Goal: Communication & Community: Ask a question

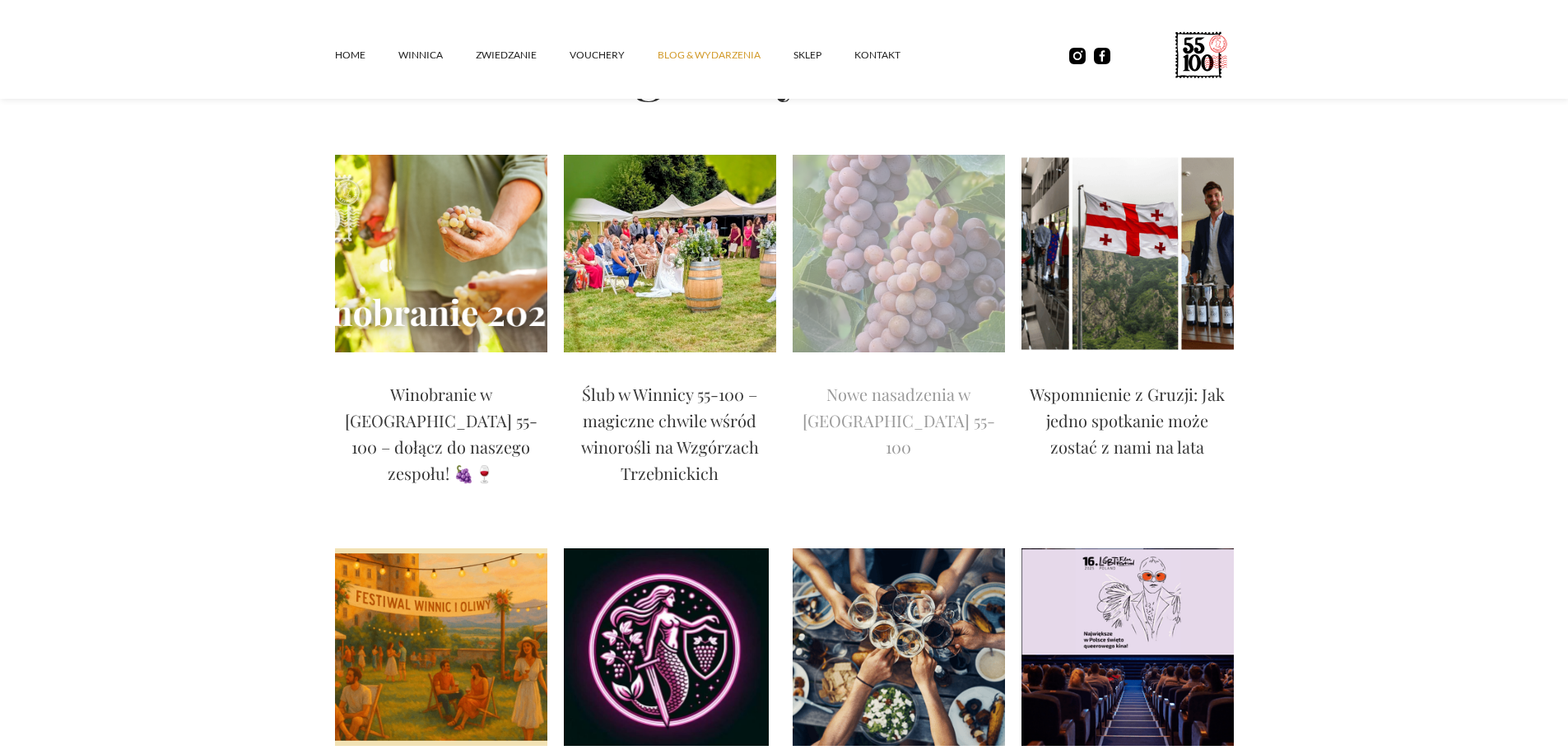
scroll to position [165, 0]
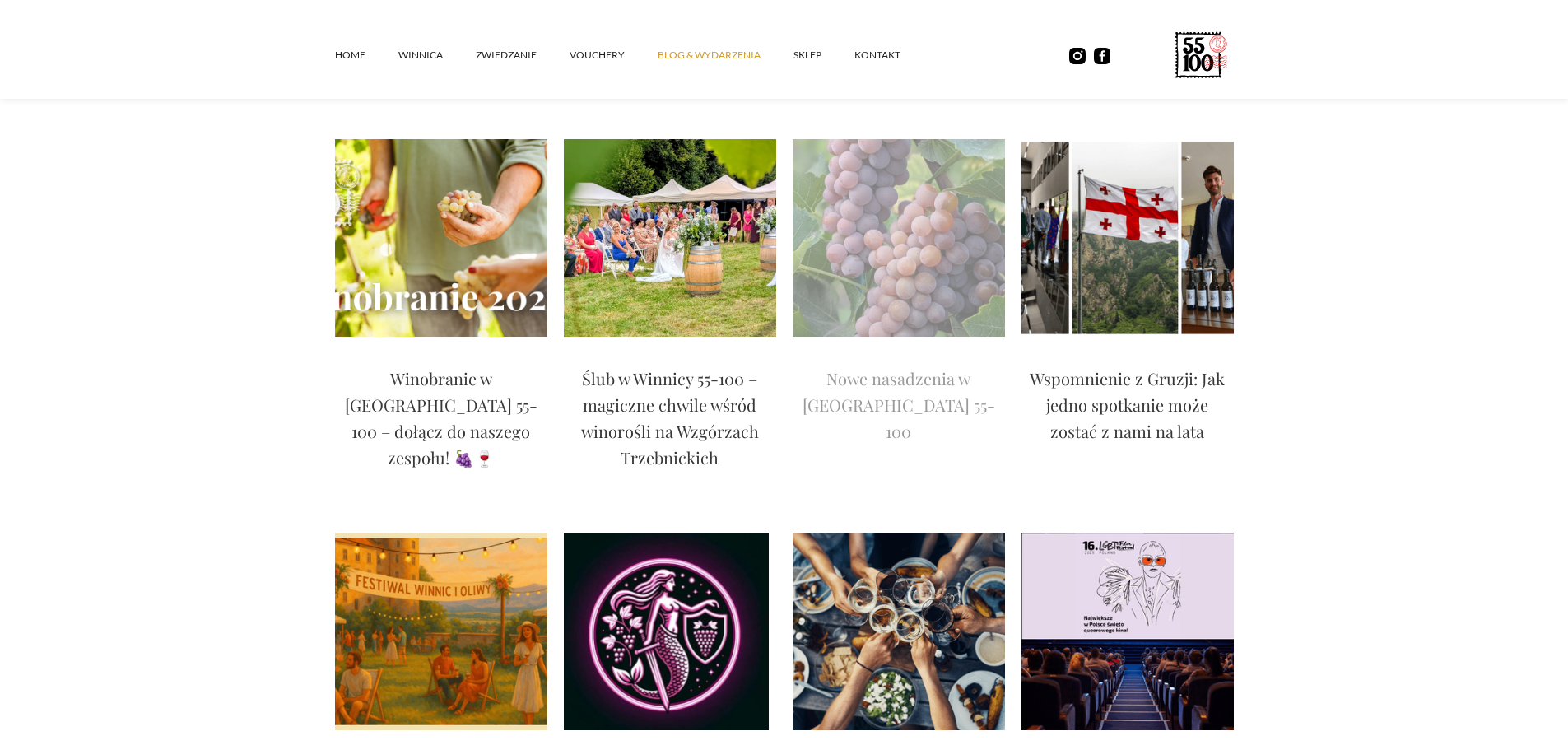
click at [890, 268] on img at bounding box center [899, 237] width 212 height 197
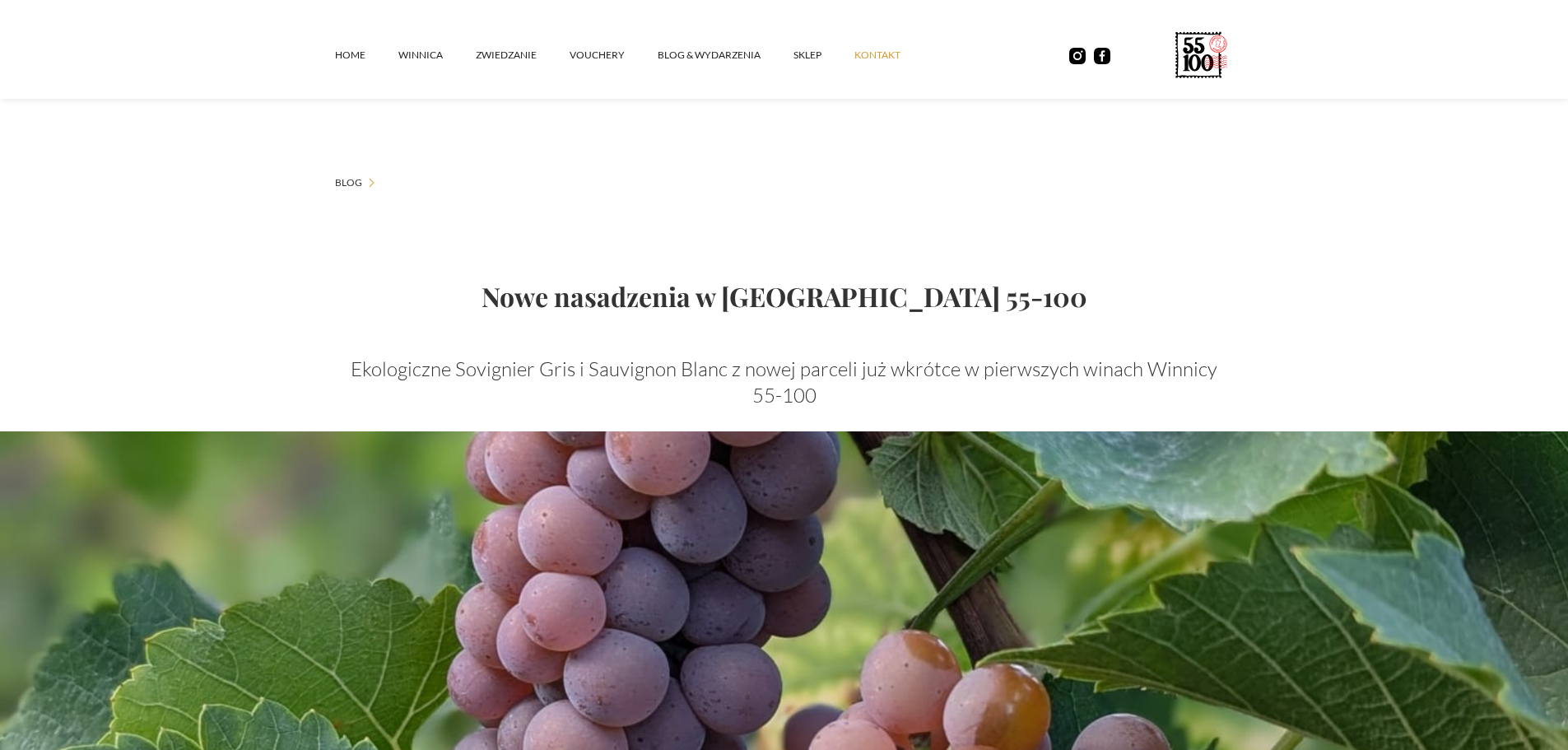
click at [884, 49] on link "kontakt" at bounding box center [894, 54] width 79 height 49
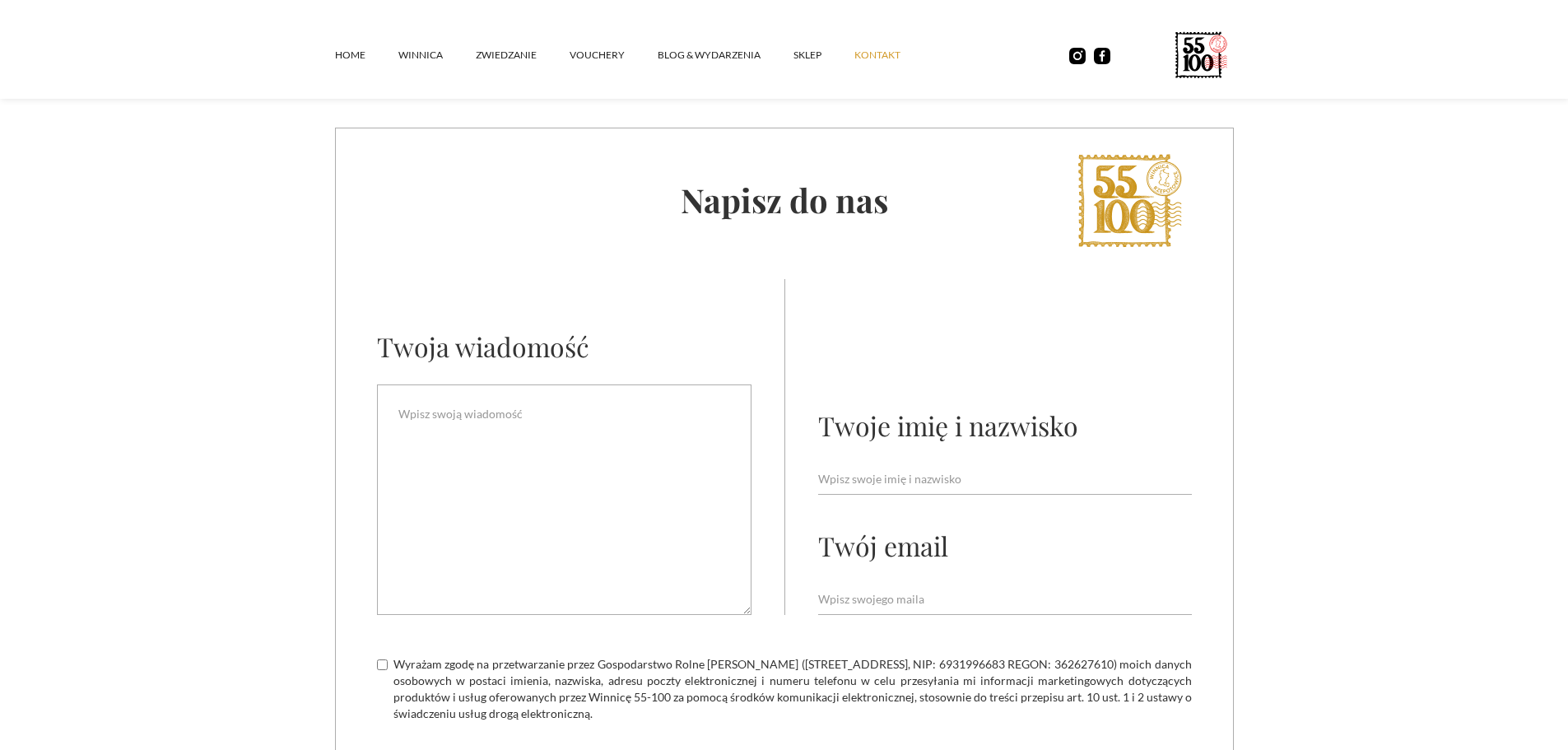
scroll to position [823, 0]
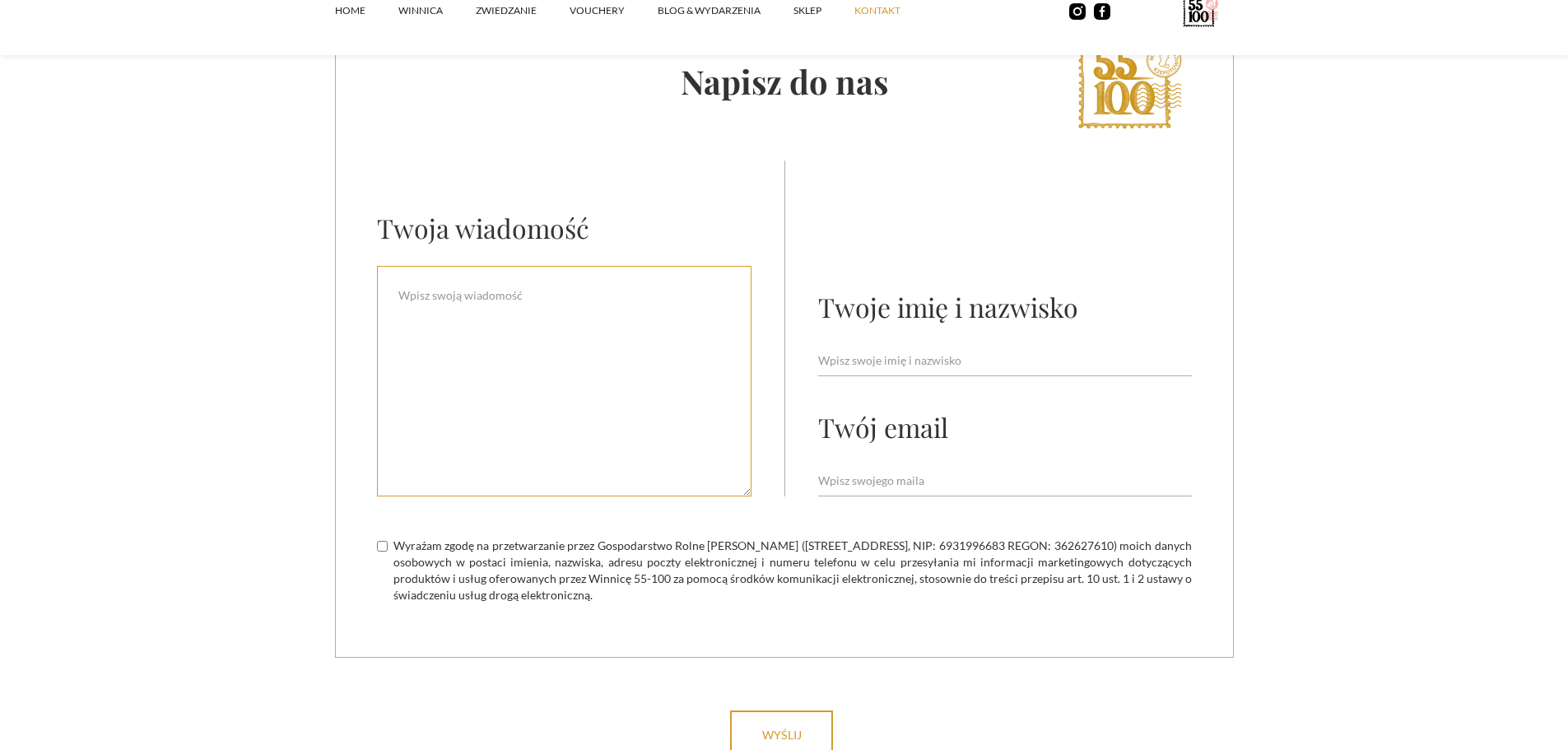
click at [559, 447] on textarea "Email Form" at bounding box center [564, 380] width 374 height 230
click at [843, 466] on input "Email Form" at bounding box center [1004, 480] width 373 height 31
click at [951, 472] on input "Email Form" at bounding box center [1004, 480] width 373 height 31
type input "[PERSON_NAME][EMAIL_ADDRESS][DOMAIN_NAME]"
click at [928, 358] on input "Email Form" at bounding box center [1004, 360] width 373 height 31
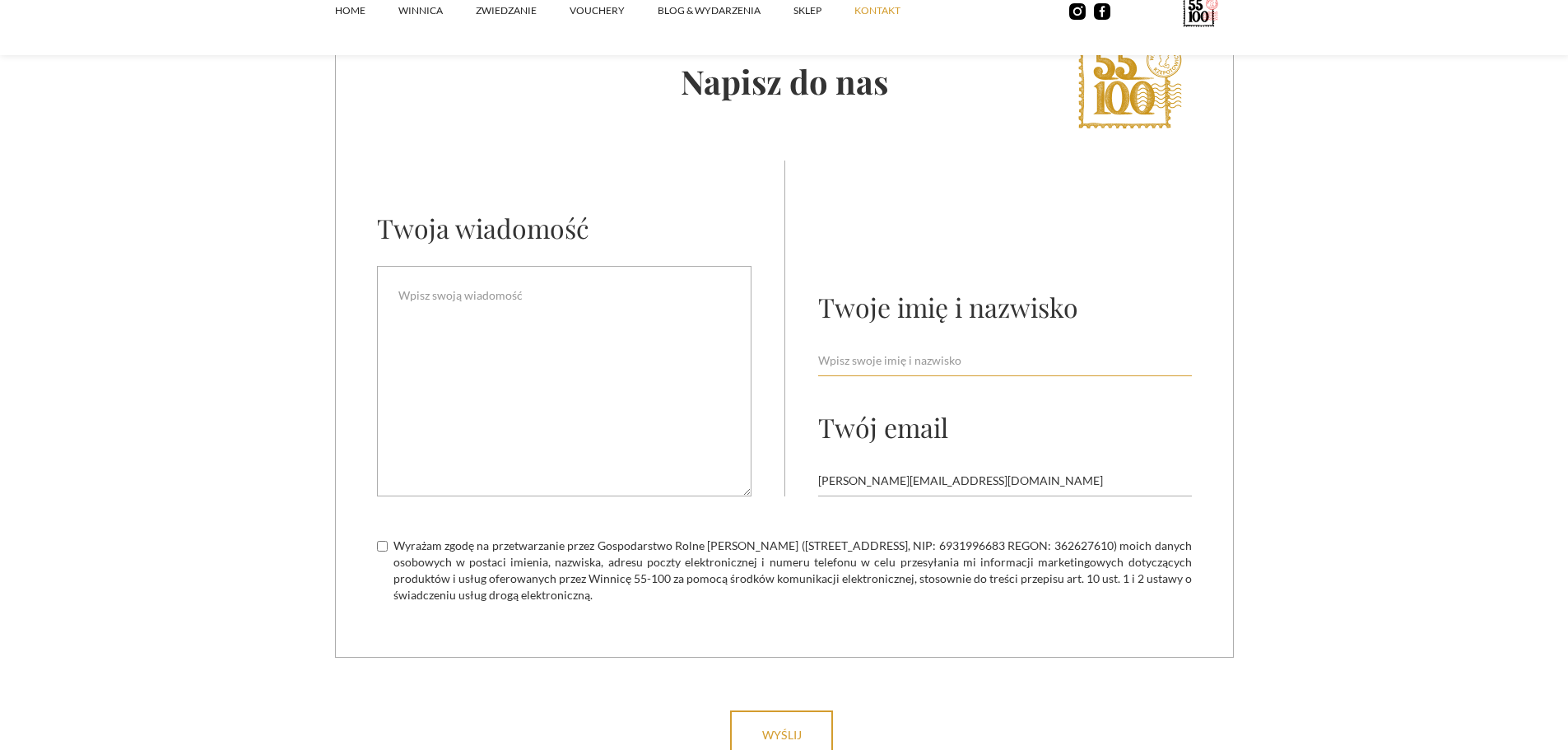
type input "[PERSON_NAME]"
click at [600, 388] on textarea "Email Form" at bounding box center [564, 380] width 374 height 230
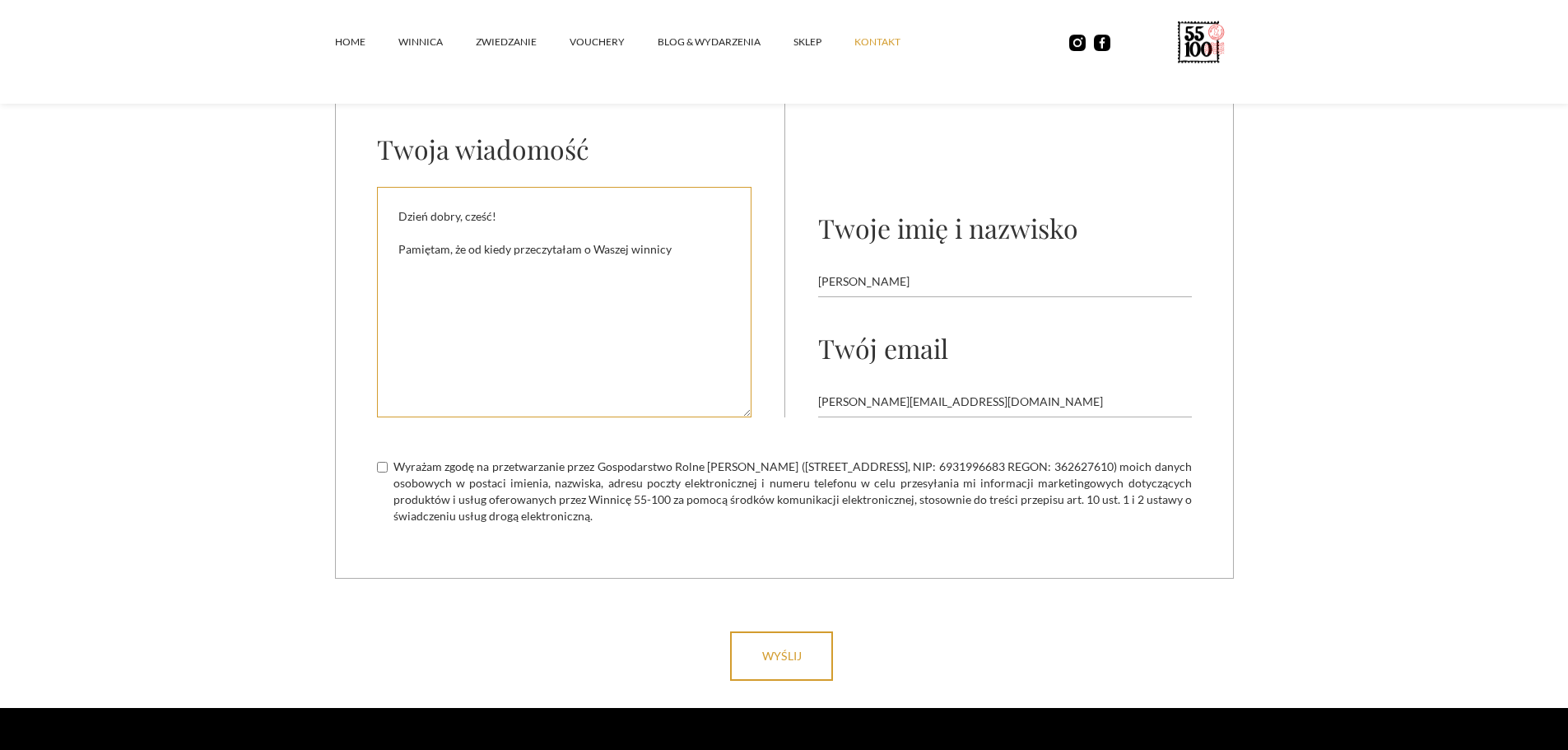
scroll to position [905, 0]
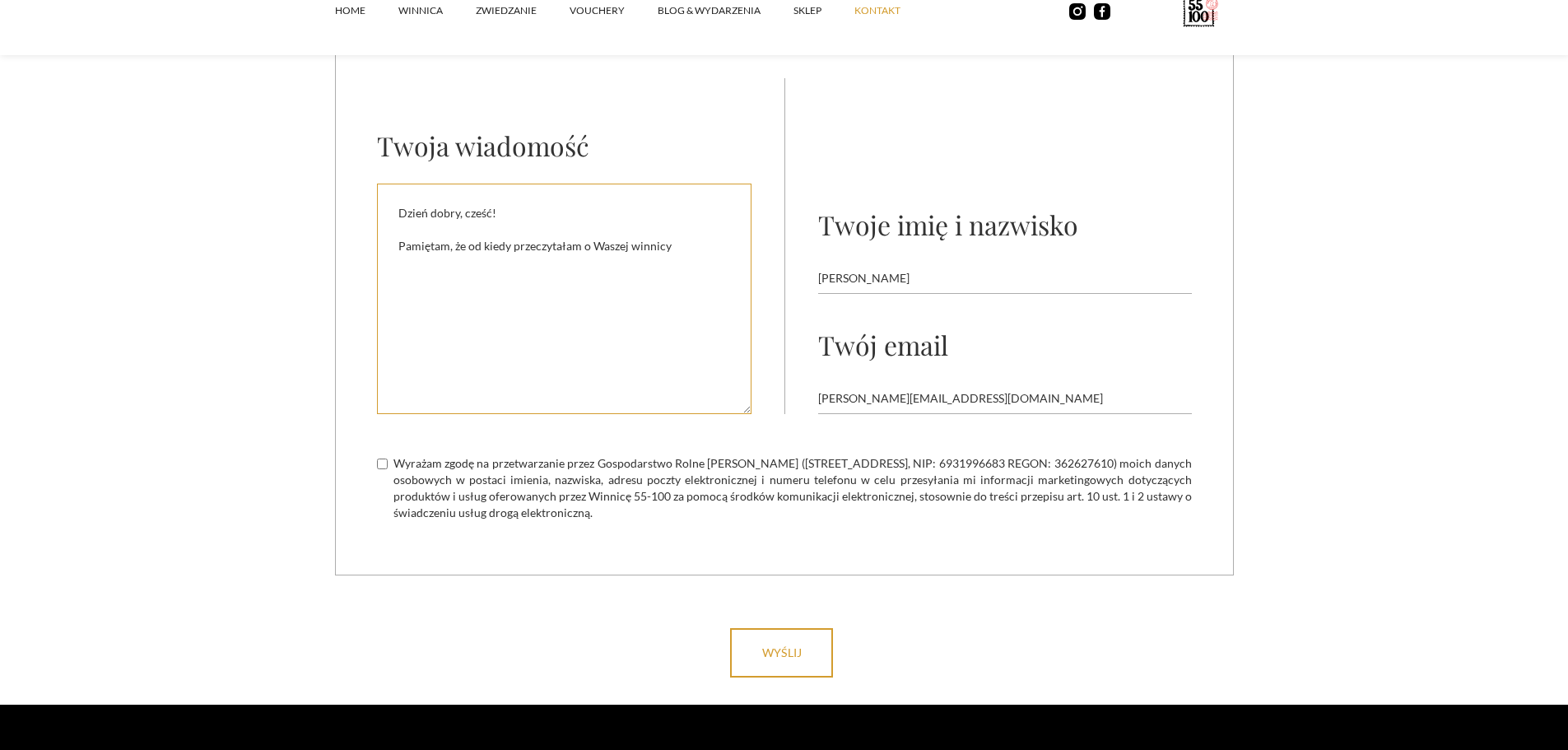
click at [634, 247] on textarea "Dzień dobry, cześć! Pamiętam, że od kiedy przeczytałam o Waszej winnicy" at bounding box center [564, 298] width 374 height 230
click at [714, 246] on textarea "Dzień dobry, cześć! Pamiętam, że od kiedy przeczytałam o Waszej Winnicy" at bounding box center [564, 298] width 374 height 230
drag, startPoint x: 697, startPoint y: 244, endPoint x: 706, endPoint y: 246, distance: 9.2
click at [697, 244] on textarea "Dzień dobry, cześć! Pamiętam, że od kiedy przeczytałam o Waszej Winnicy w [GEOG…" at bounding box center [564, 298] width 374 height 230
click at [728, 244] on textarea "Dzień dobry, cześć! Pamiętam, że od kiedy przeczytałam o Waszej Winnicy w [GEOG…" at bounding box center [564, 298] width 374 height 230
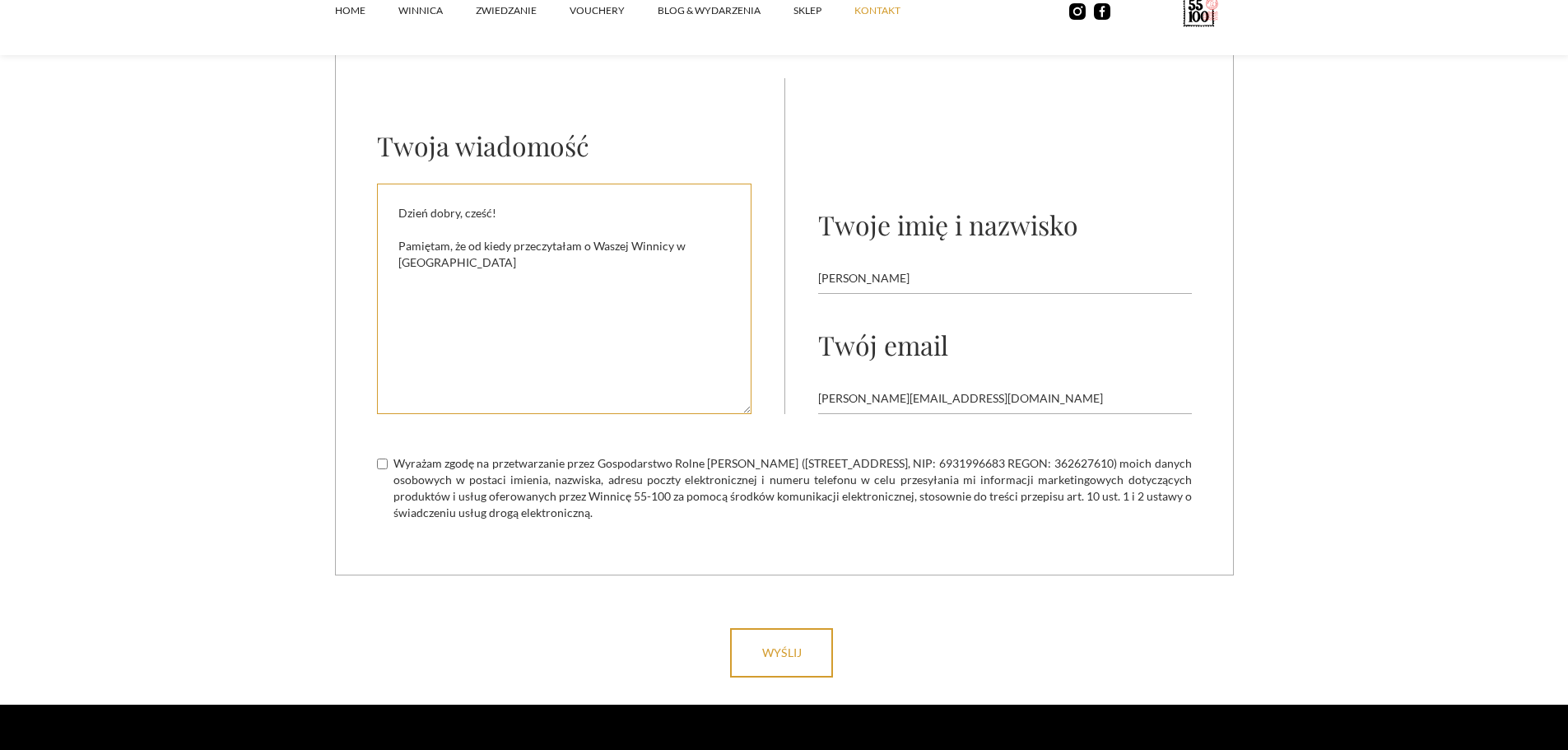
click at [472, 248] on textarea "Dzień dobry, cześć! Pamiętam, że od kiedy przeczytałam o Waszej Winnicy w [GEOG…" at bounding box center [564, 298] width 374 height 230
click at [688, 252] on textarea "Dzień dobry, cześć! od kiedy przeczytałam o Waszej Winnicy w [GEOGRAPHIC_DATA]" at bounding box center [564, 298] width 374 height 230
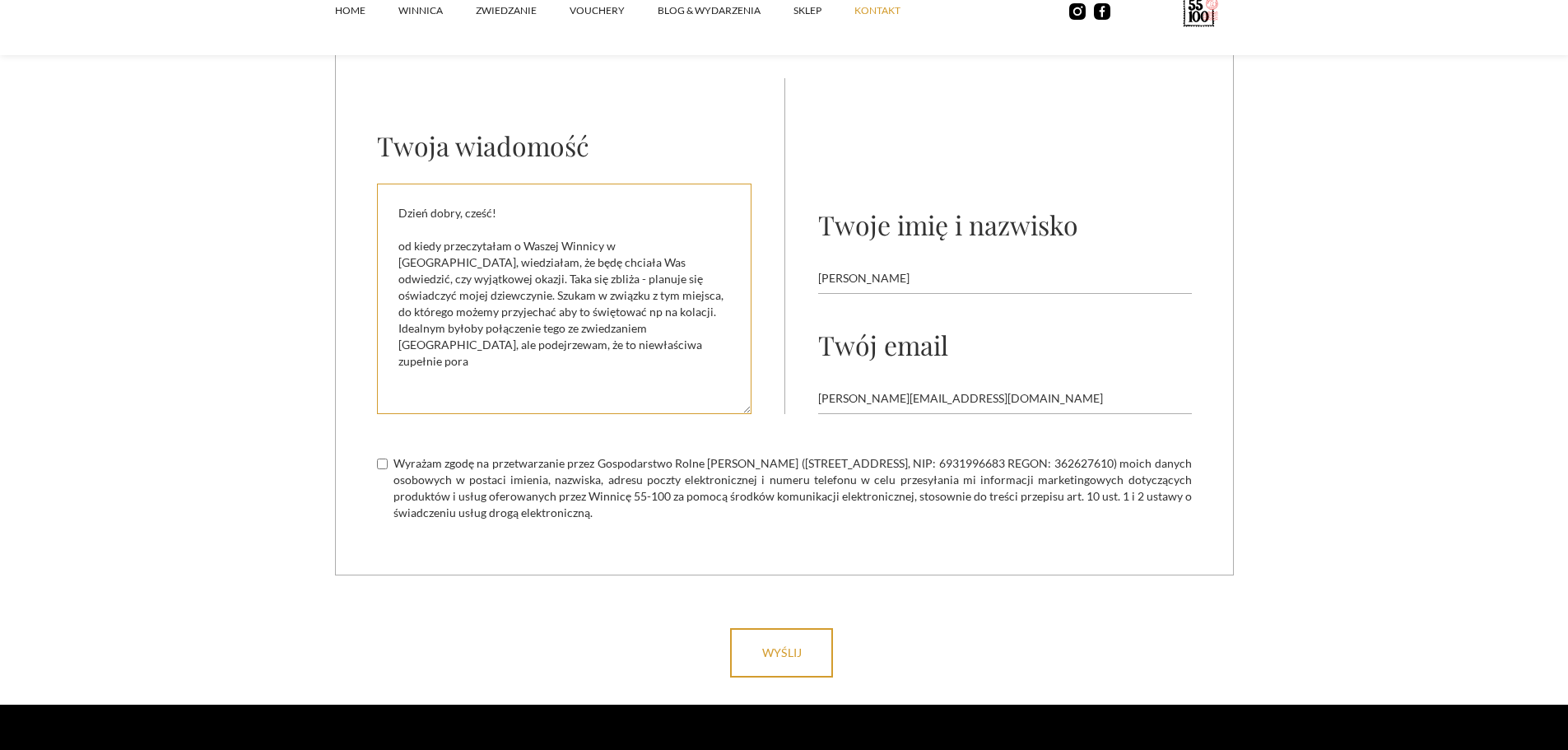
click at [466, 316] on textarea "Dzień dobry, cześć! od kiedy przeczytałam o Waszej Winnicy w [GEOGRAPHIC_DATA],…" at bounding box center [564, 298] width 374 height 230
click at [495, 355] on textarea "Dzień dobry, cześć! od kiedy przeczytałam o Waszej Winnicy w [GEOGRAPHIC_DATA],…" at bounding box center [564, 298] width 374 height 230
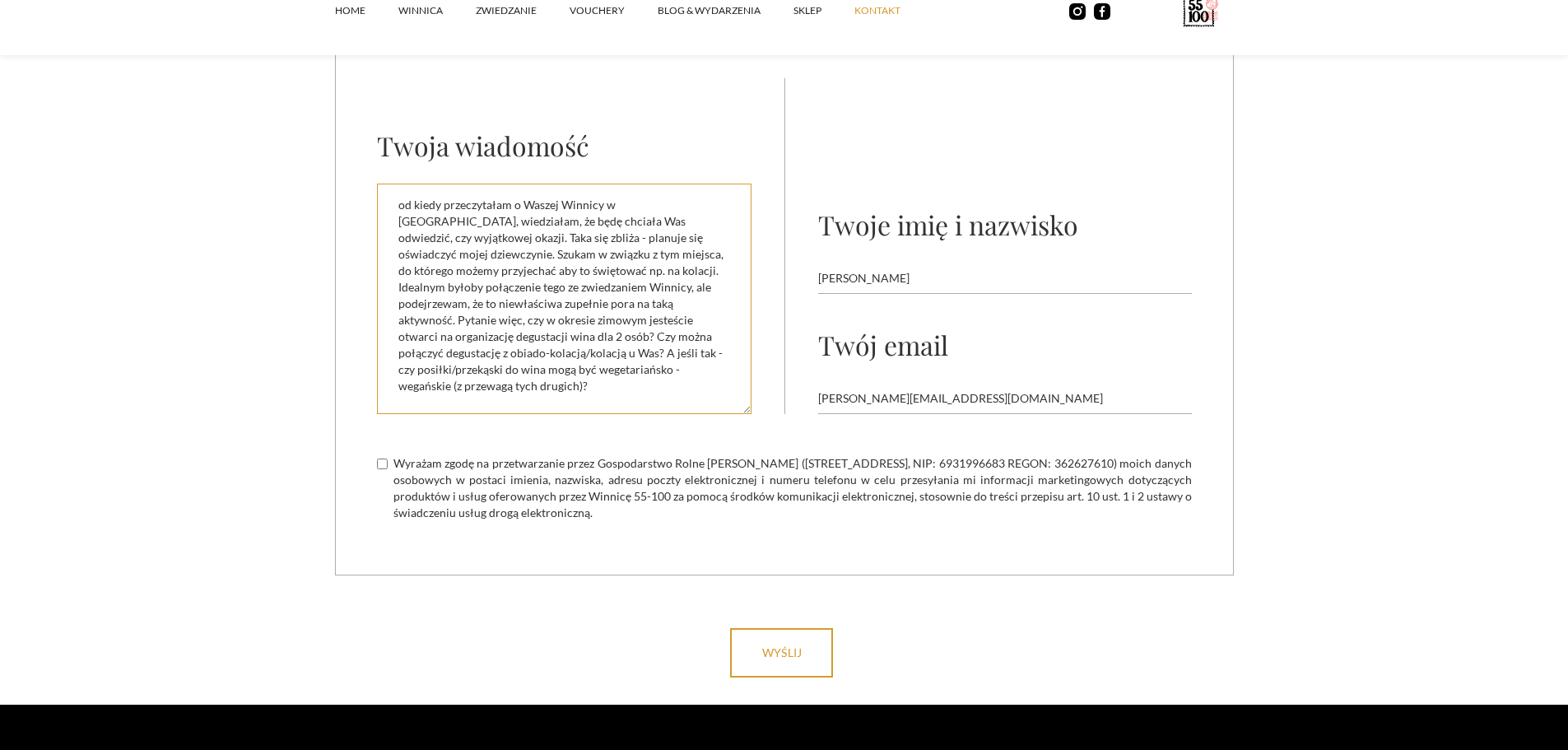
scroll to position [0, 0]
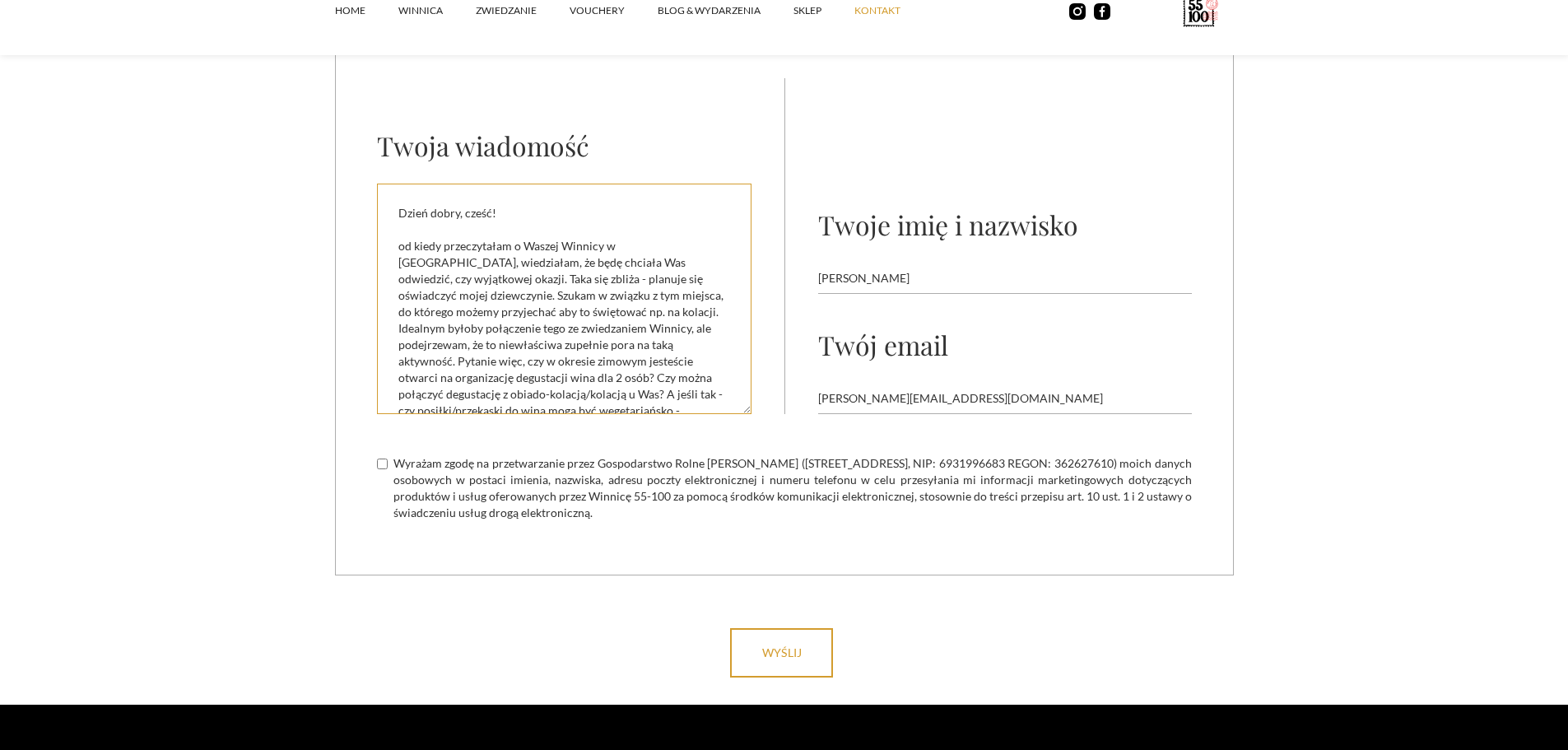
click at [571, 262] on textarea "Dzień dobry, cześć! od kiedy przeczytałam o Waszej Winnicy w [GEOGRAPHIC_DATA],…" at bounding box center [564, 298] width 374 height 230
click at [465, 347] on textarea "Dzień dobry, cześć! od kiedy przeczytałam o Waszej Winnicy w [GEOGRAPHIC_DATA],…" at bounding box center [564, 298] width 374 height 230
click at [646, 278] on textarea "Dzień dobry, cześć! od kiedy przeczytałam o Waszej Winnicy w [GEOGRAPHIC_DATA],…" at bounding box center [564, 298] width 374 height 230
click at [572, 345] on textarea "Dzień dobry, cześć! od kiedy przeczytałam o Waszej Winnicy w [GEOGRAPHIC_DATA],…" at bounding box center [564, 298] width 374 height 230
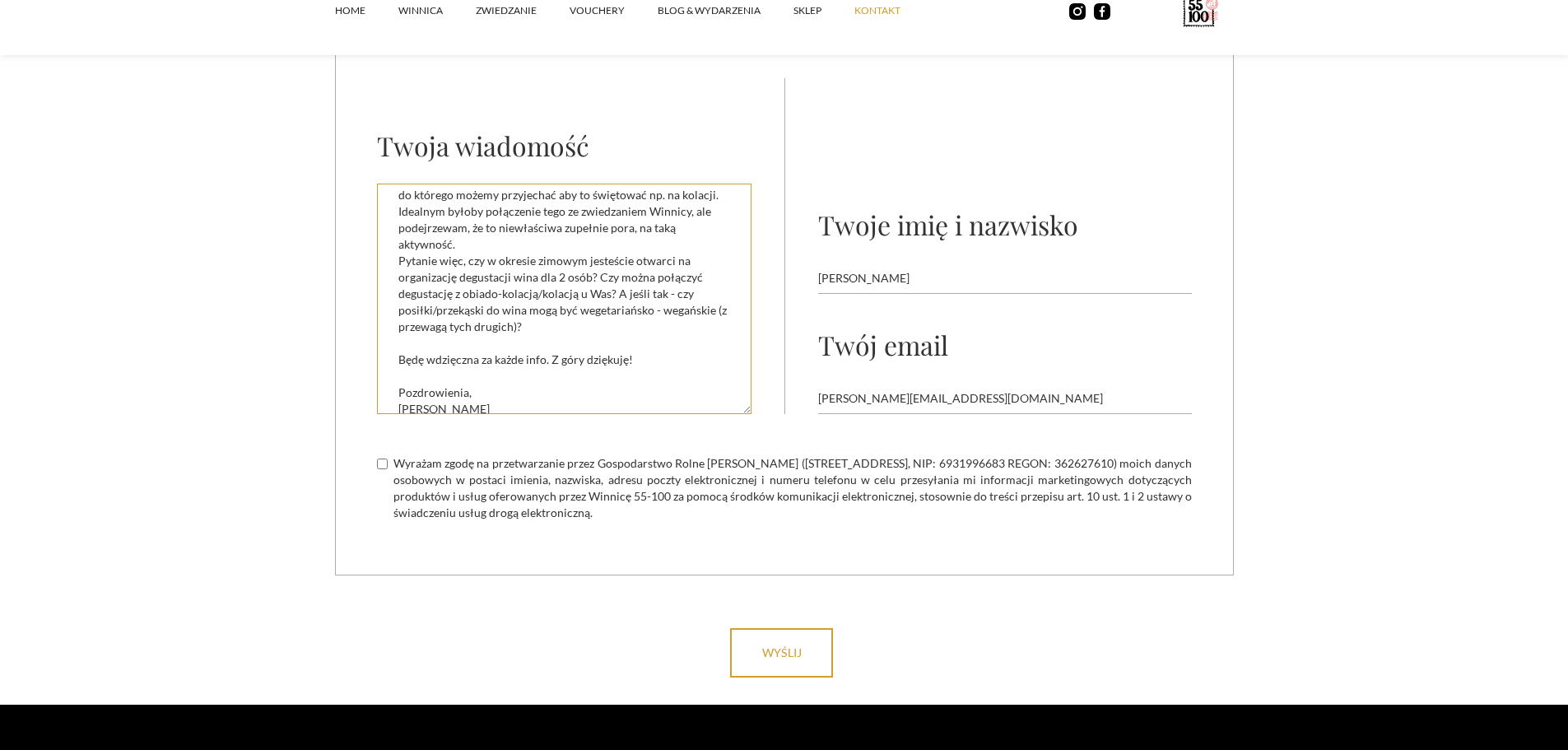
scroll to position [125, 0]
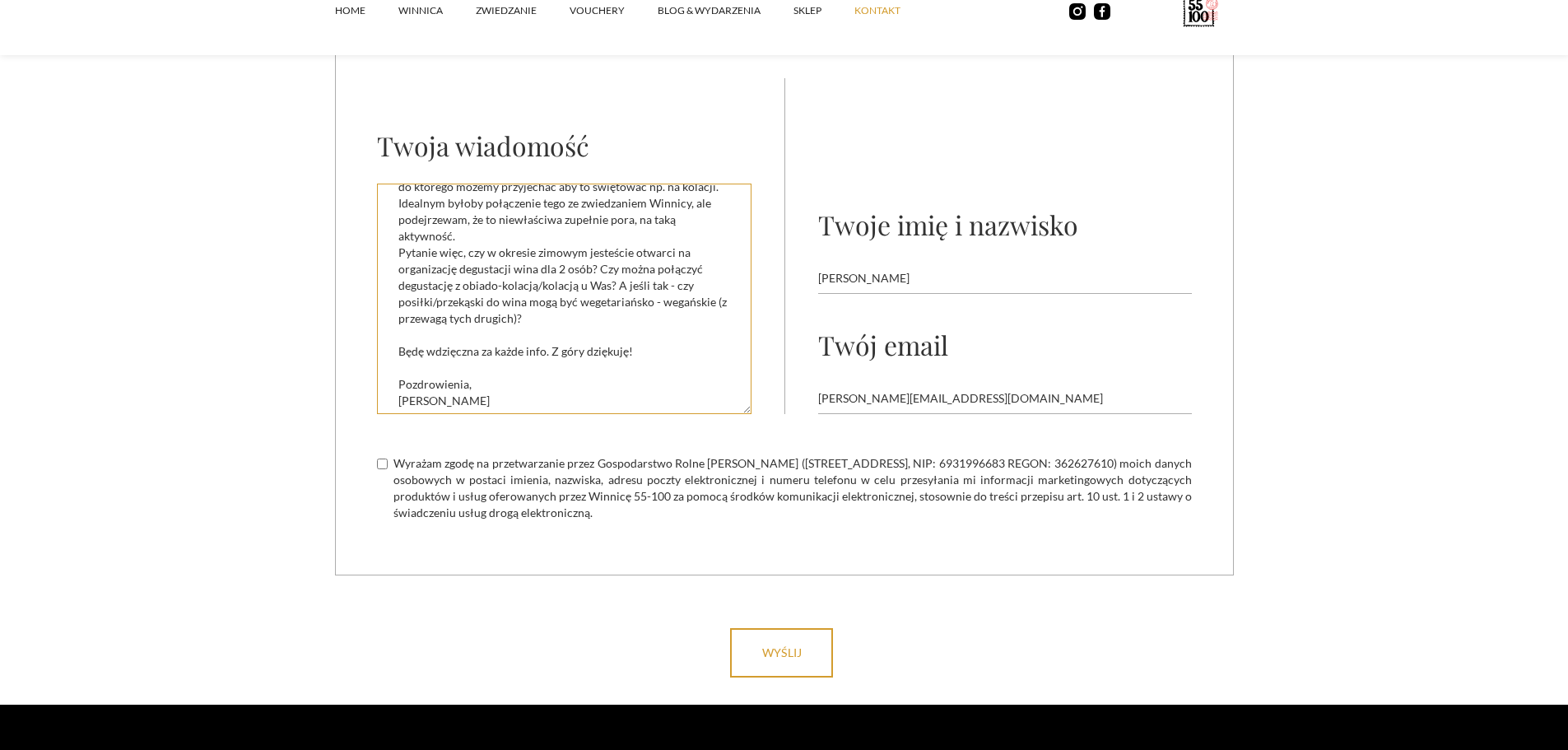
type textarea "Dzień dobry, cześć! od kiedy przeczytałam o Waszej Winnicy w [GEOGRAPHIC_DATA],…"
click at [383, 463] on input "Wyrażam zgodę na przetwarzanie przez Gospodarstwo Rolne [PERSON_NAME] ([STREET_…" at bounding box center [382, 464] width 10 height 10
checkbox input "true"
click at [779, 648] on input "wyślij" at bounding box center [781, 653] width 103 height 49
type input "Please wait..."
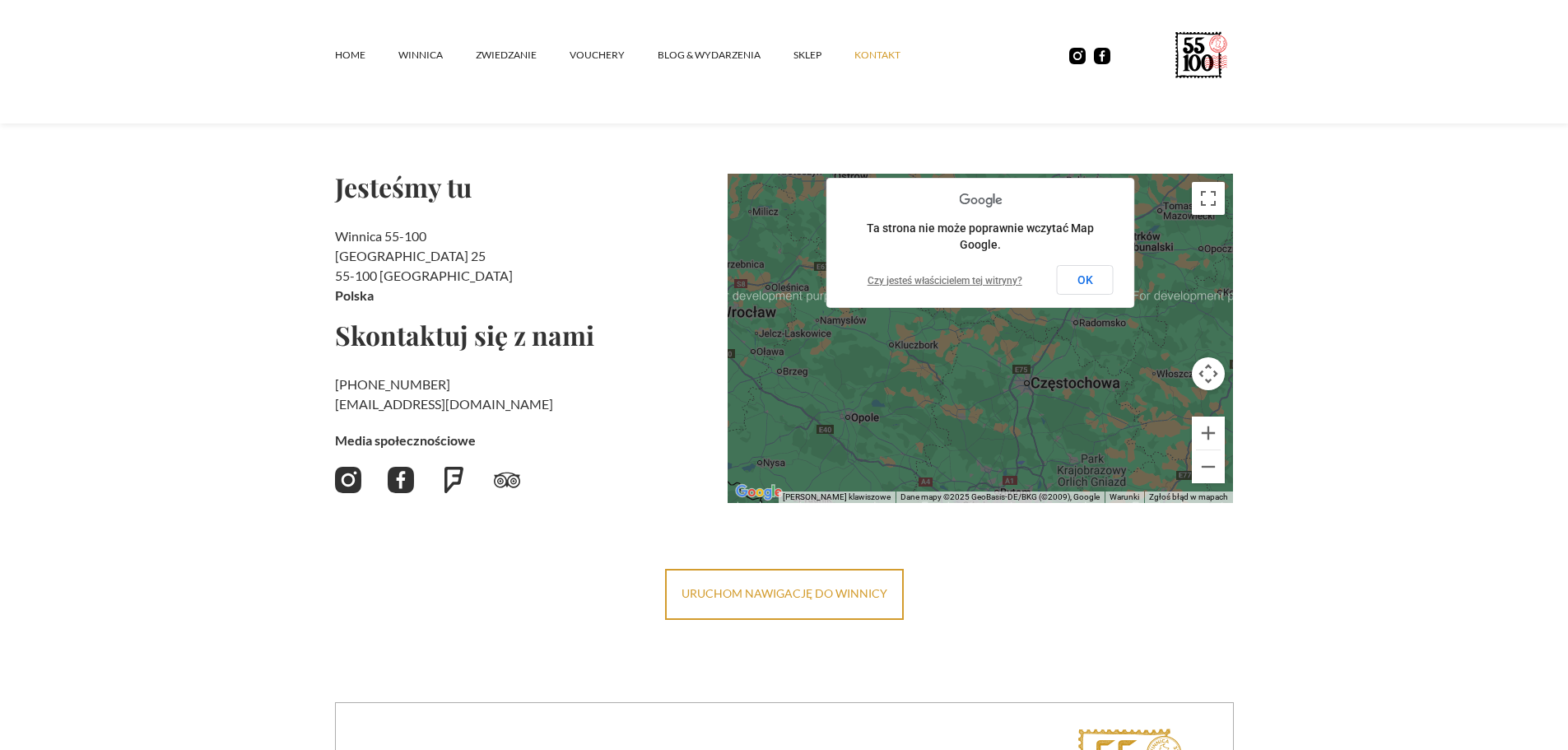
scroll to position [0, 0]
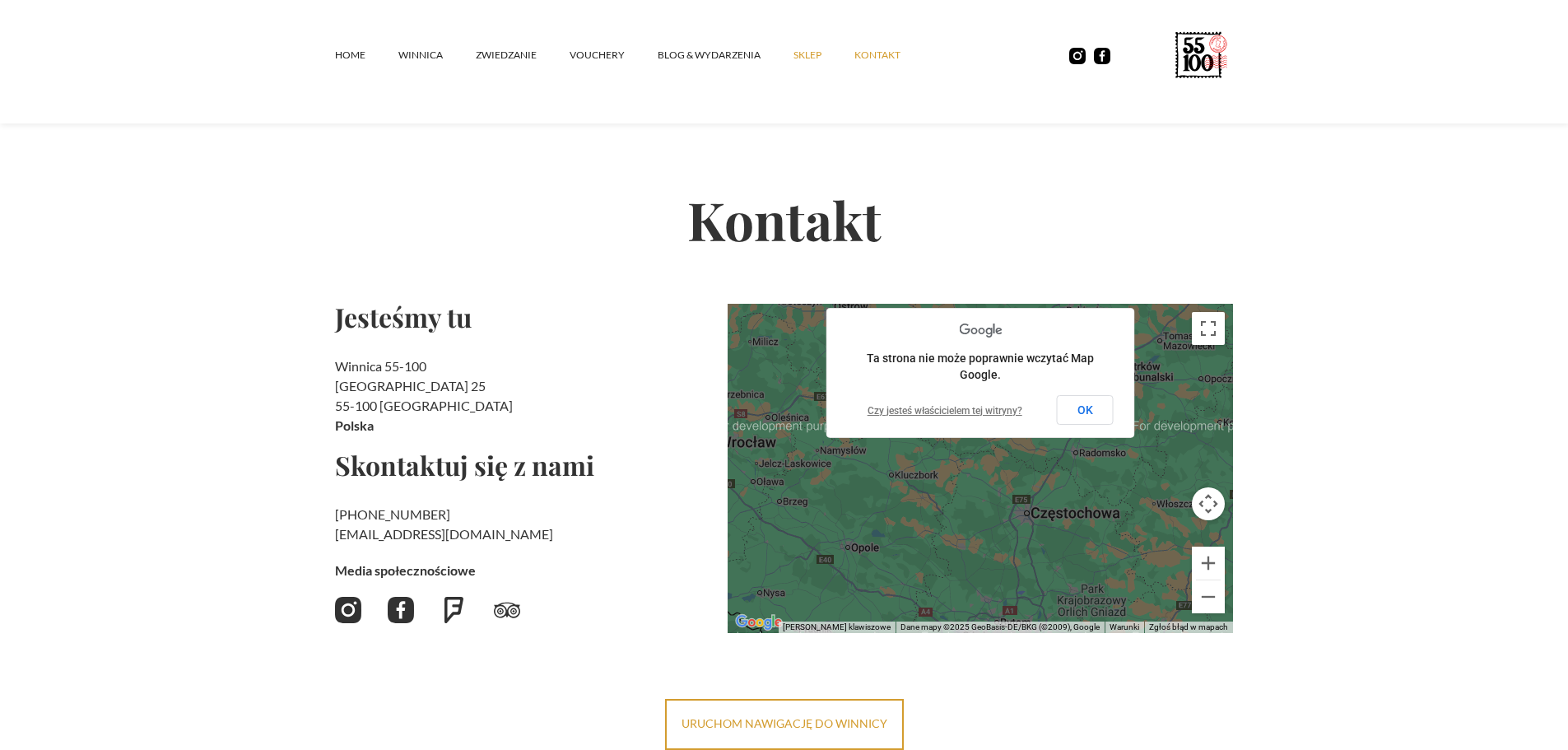
click at [804, 53] on link "SKLEP" at bounding box center [823, 54] width 61 height 49
